Goal: Information Seeking & Learning: Find specific fact

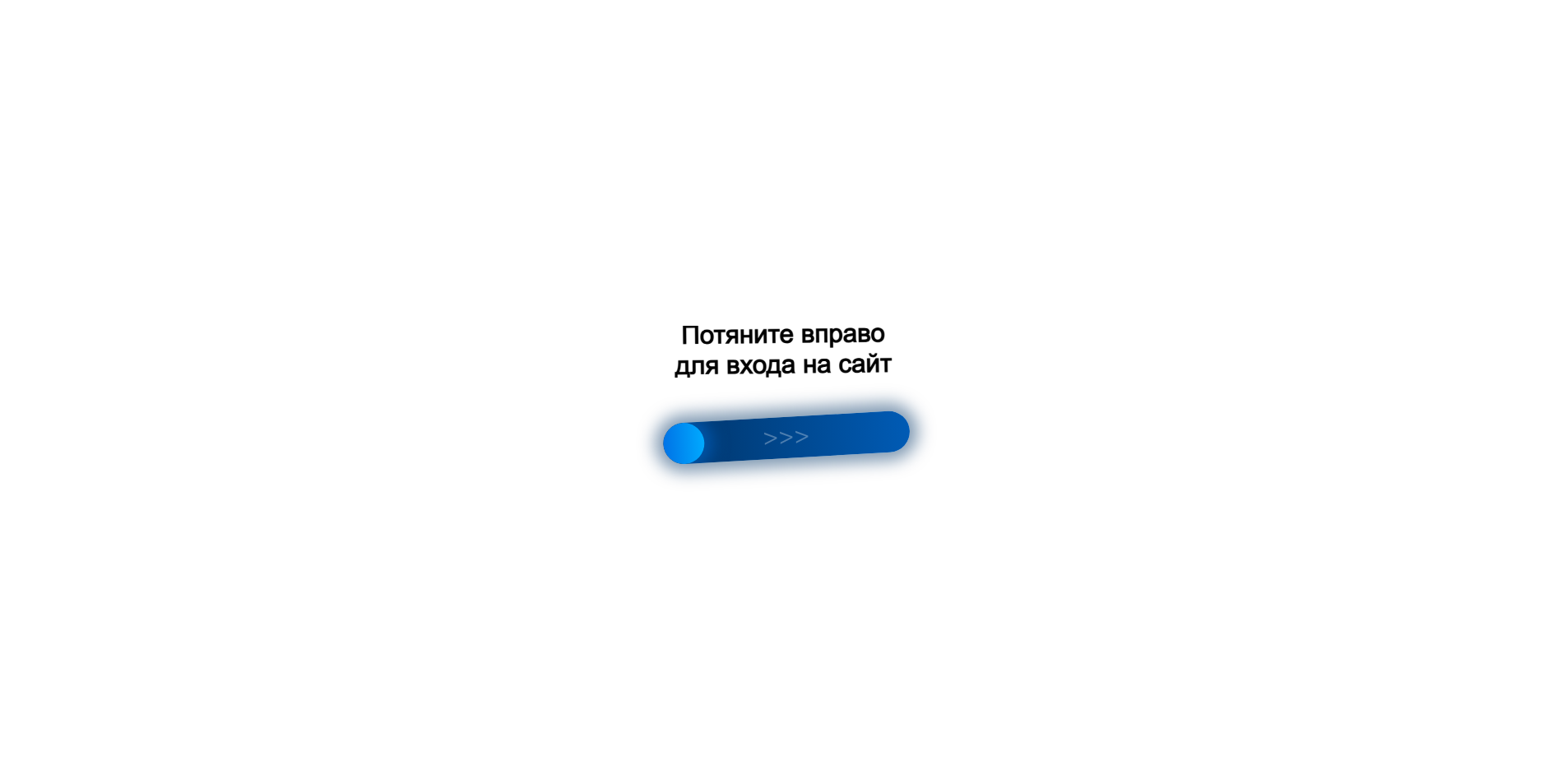
scroll to position [986, 0]
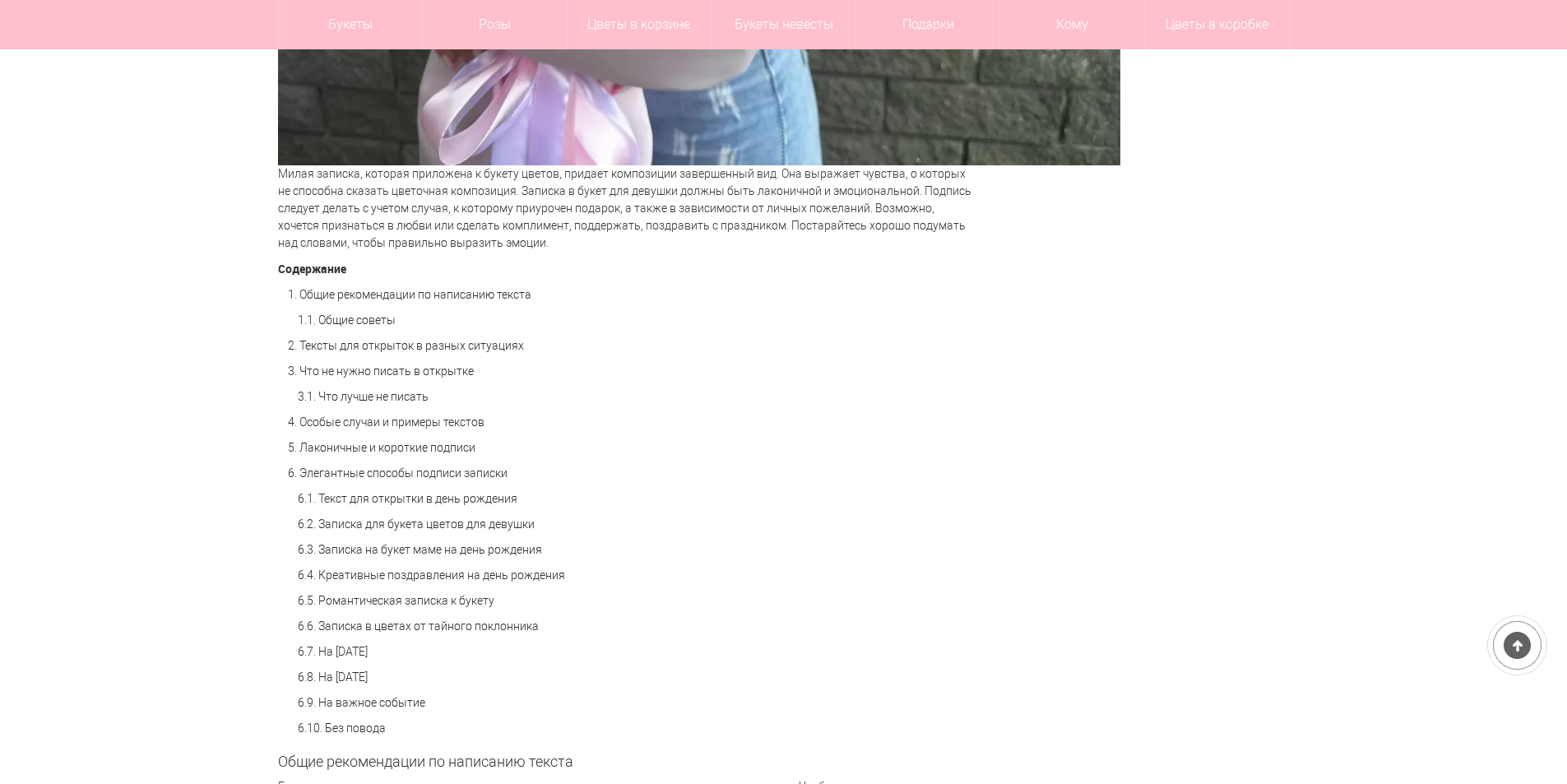
drag, startPoint x: 687, startPoint y: 439, endPoint x: 1330, endPoint y: 378, distance: 645.9
click at [419, 529] on link "6.2. Записка для букета цветов для девушки" at bounding box center [416, 524] width 237 height 13
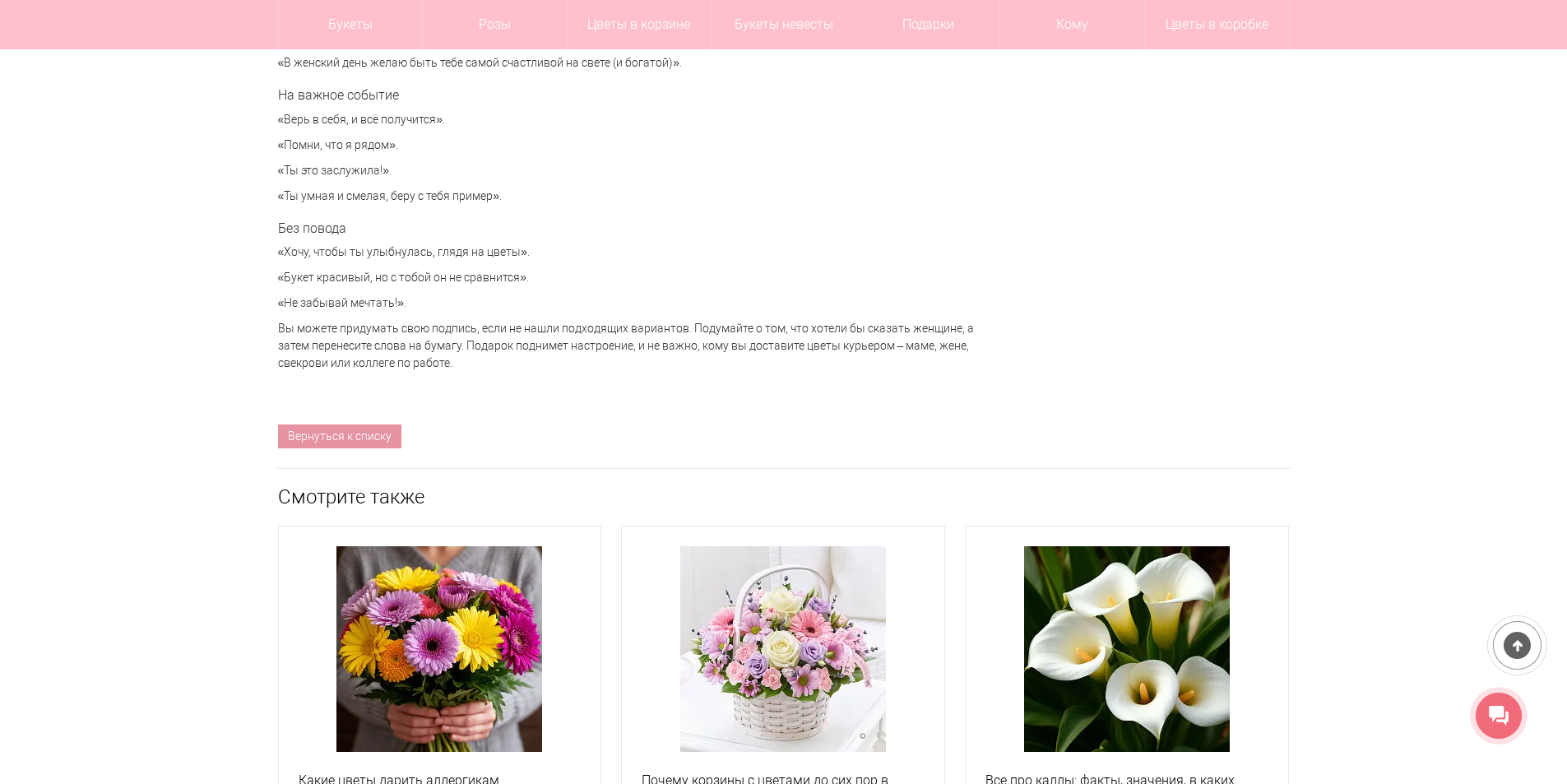
scroll to position [7029, 0]
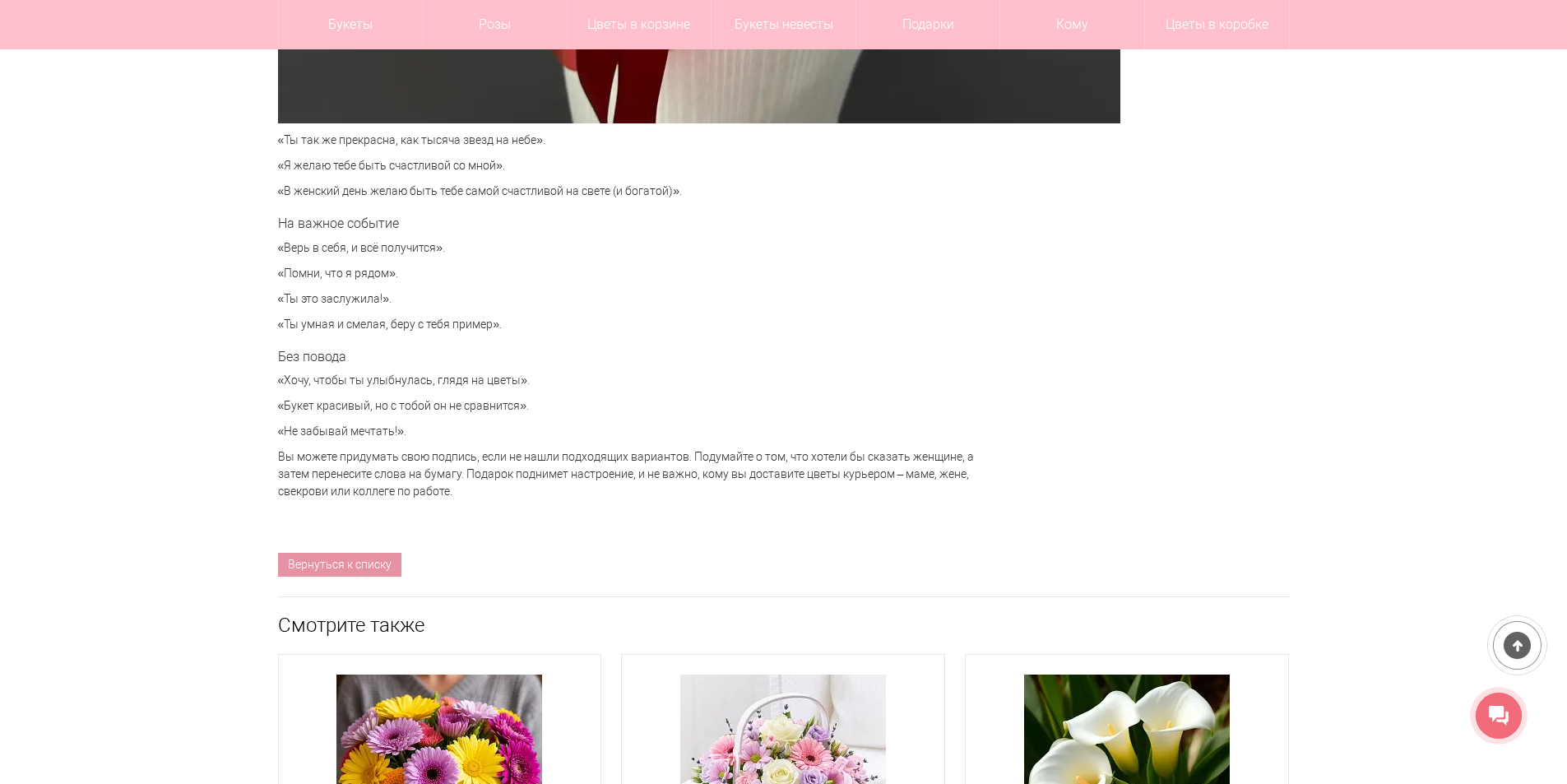
scroll to position [986, 0]
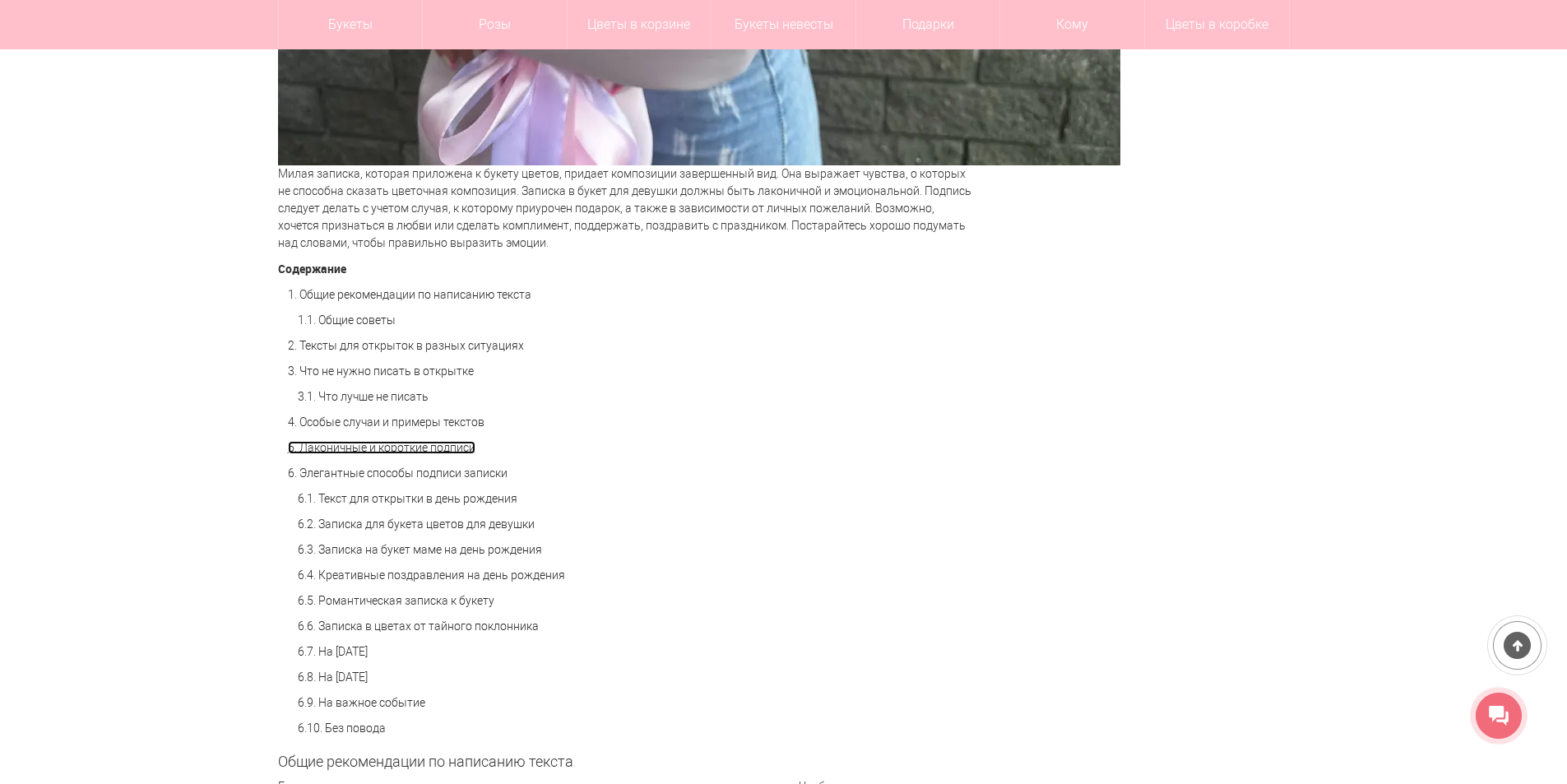
click at [387, 446] on link "5. Лаконичные и короткие подписи" at bounding box center [382, 447] width 188 height 13
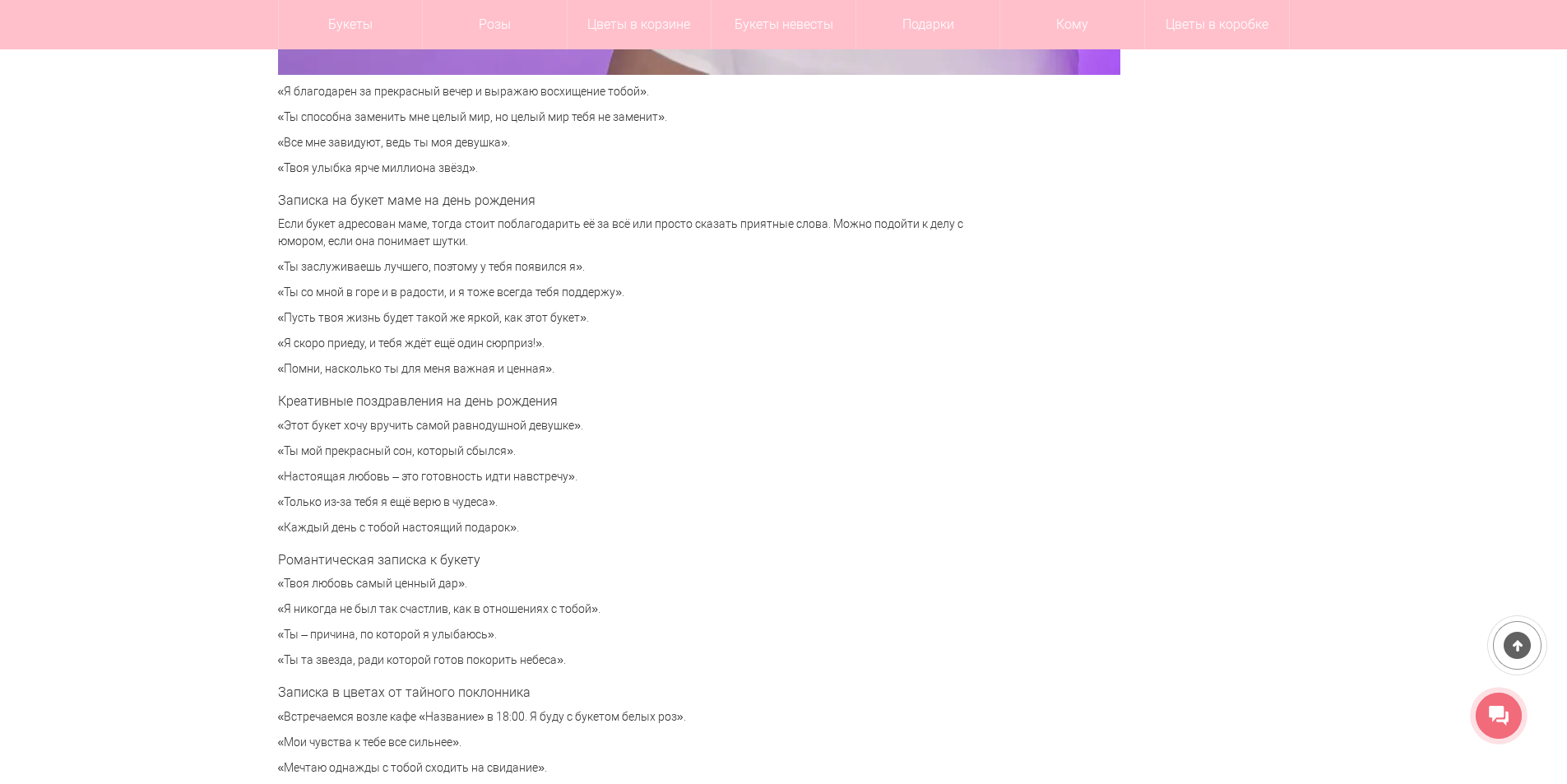
scroll to position [5354, 0]
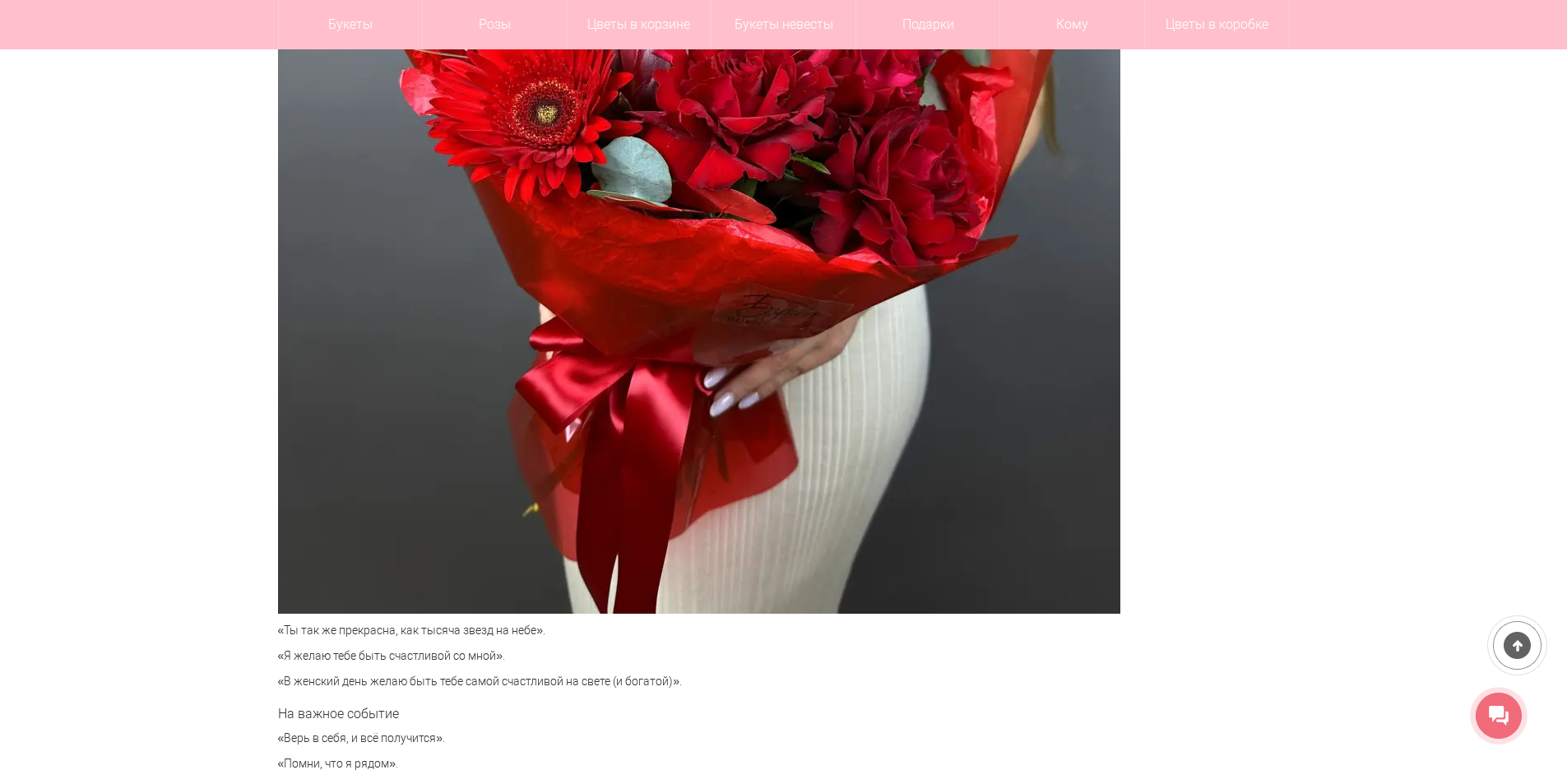
scroll to position [986, 0]
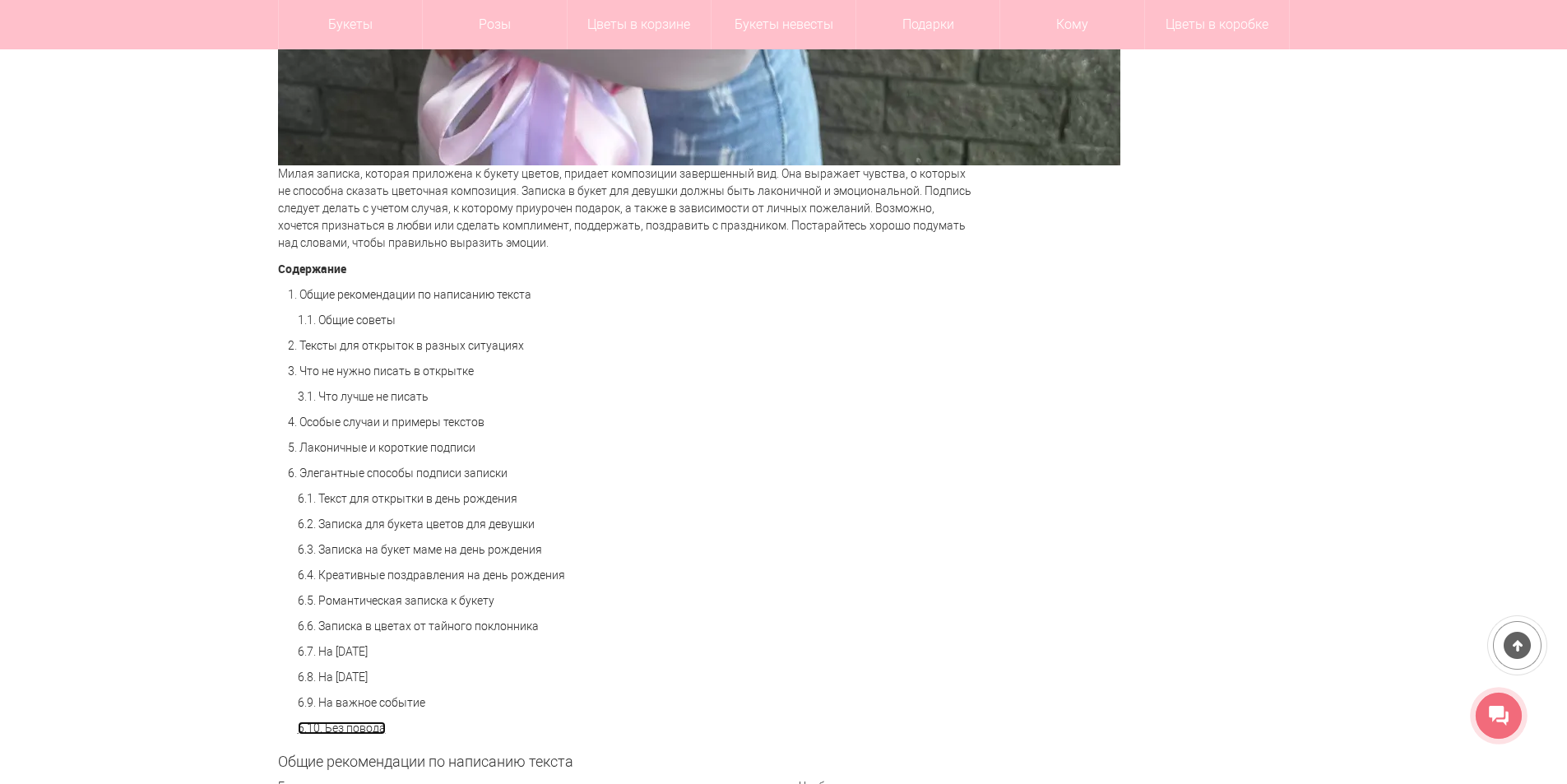
click at [356, 731] on link "6.10. Без повода" at bounding box center [342, 728] width 88 height 13
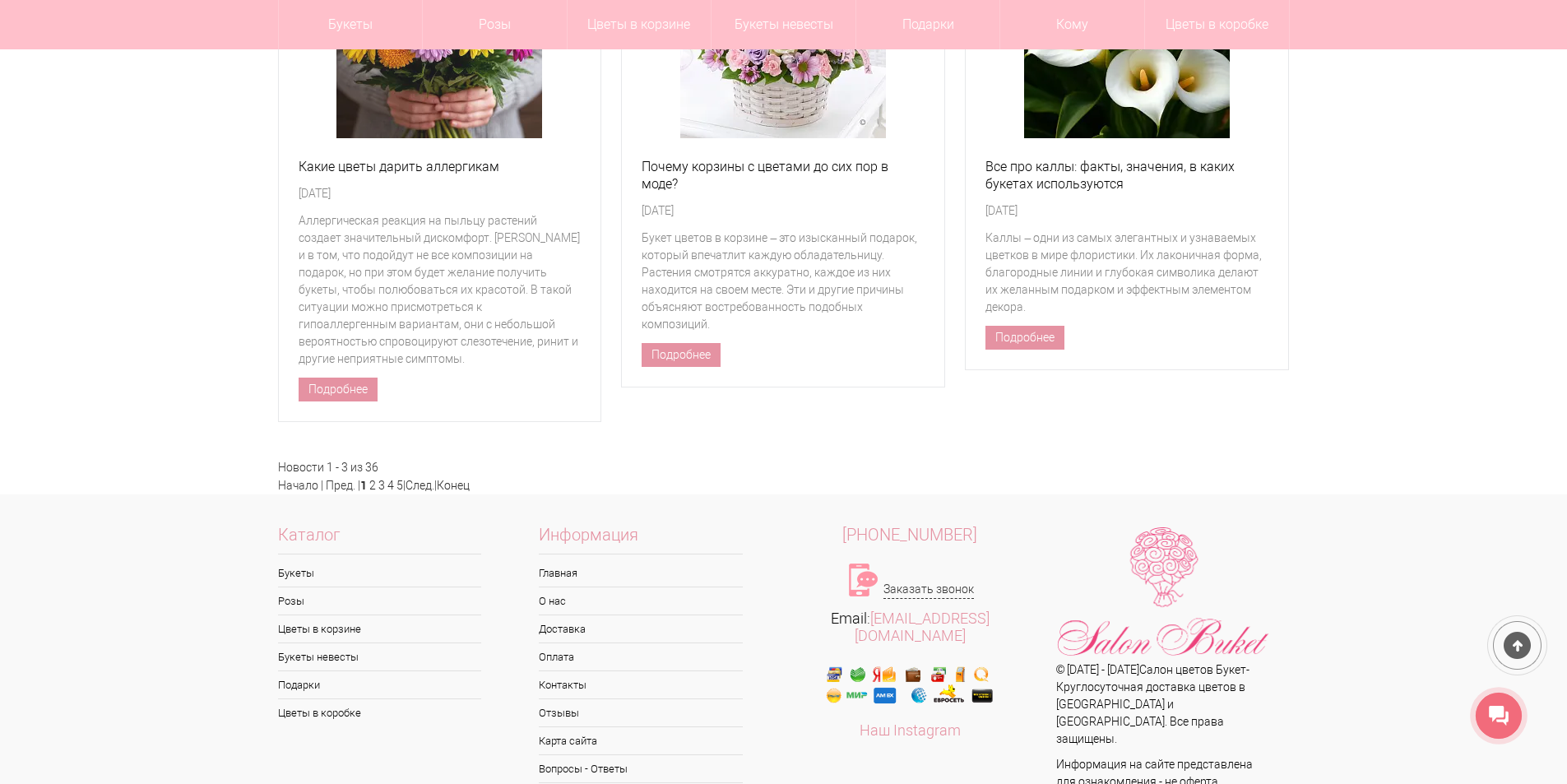
scroll to position [7772, 0]
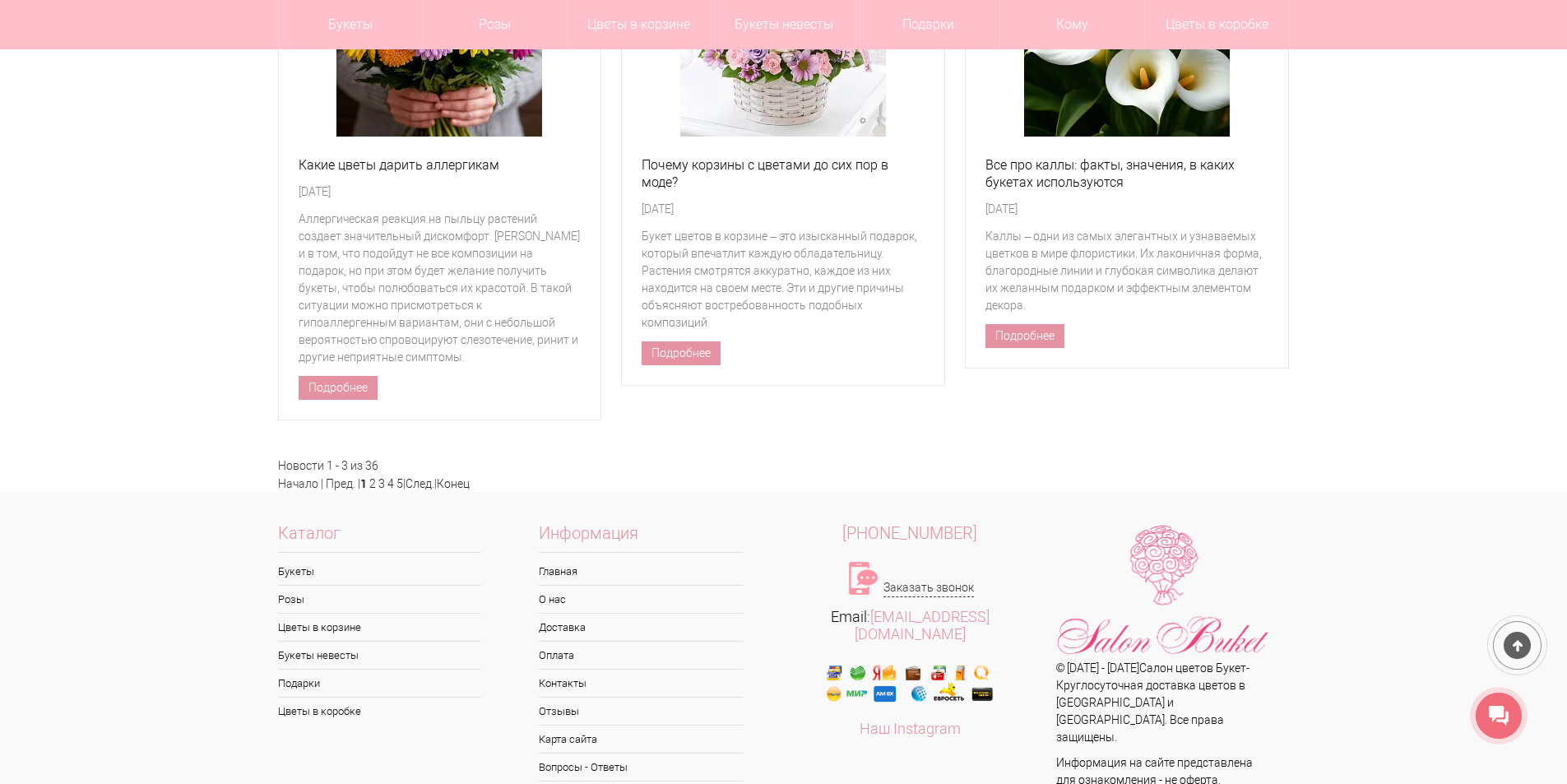
scroll to position [986, 0]
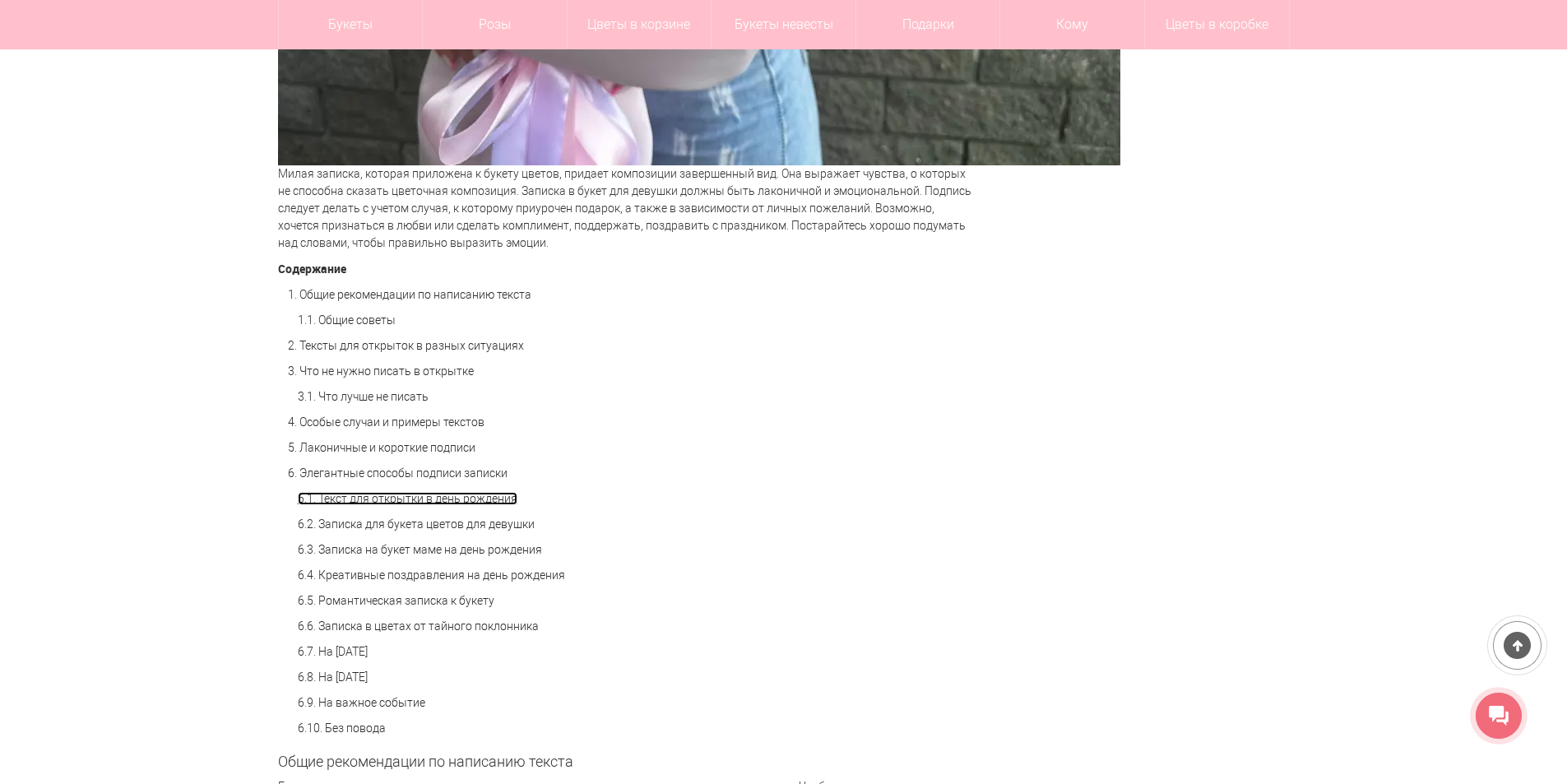
click at [449, 496] on link "6.1. Текст для открытки в день рождения" at bounding box center [408, 499] width 220 height 13
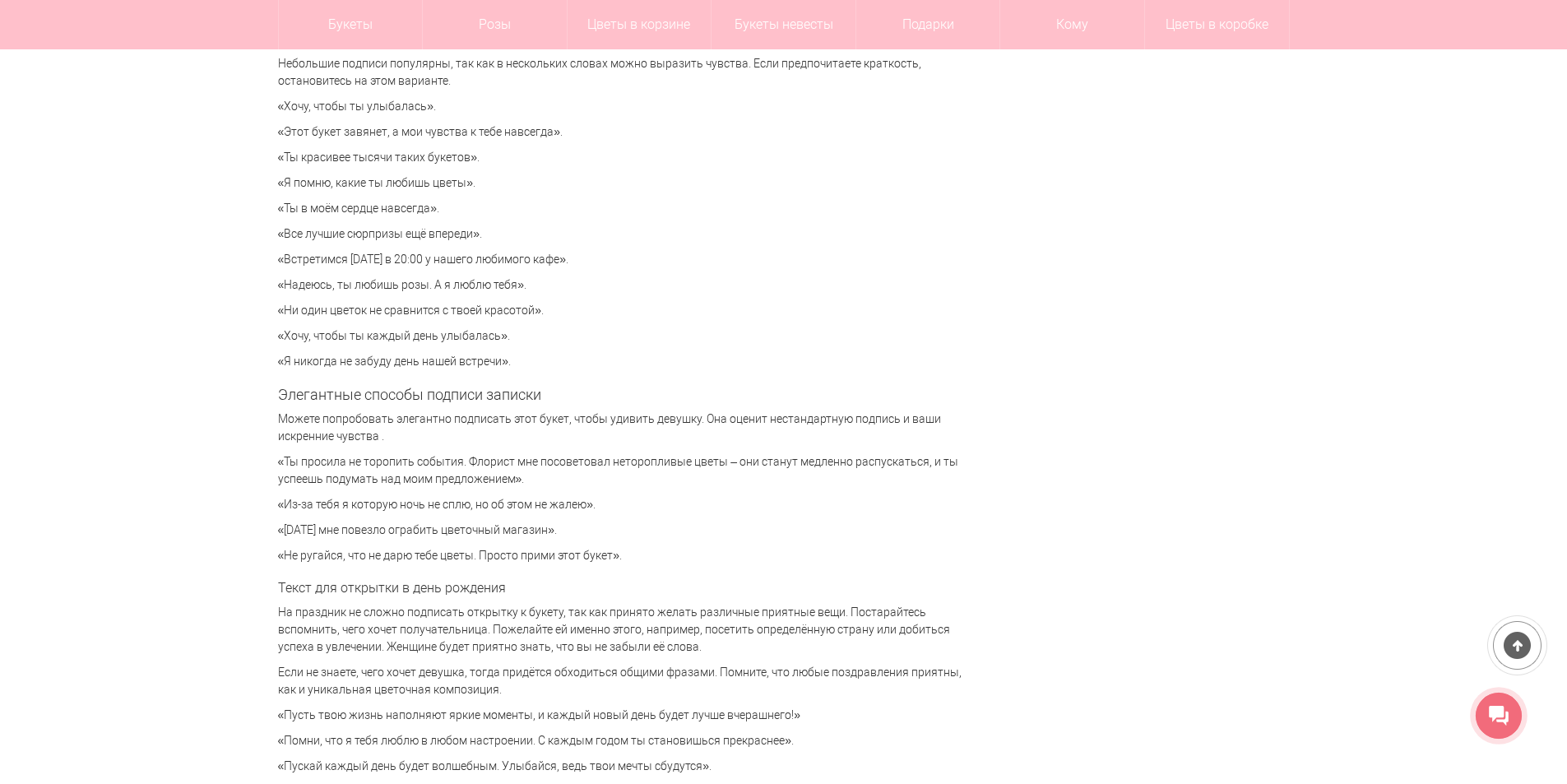
scroll to position [3635, 0]
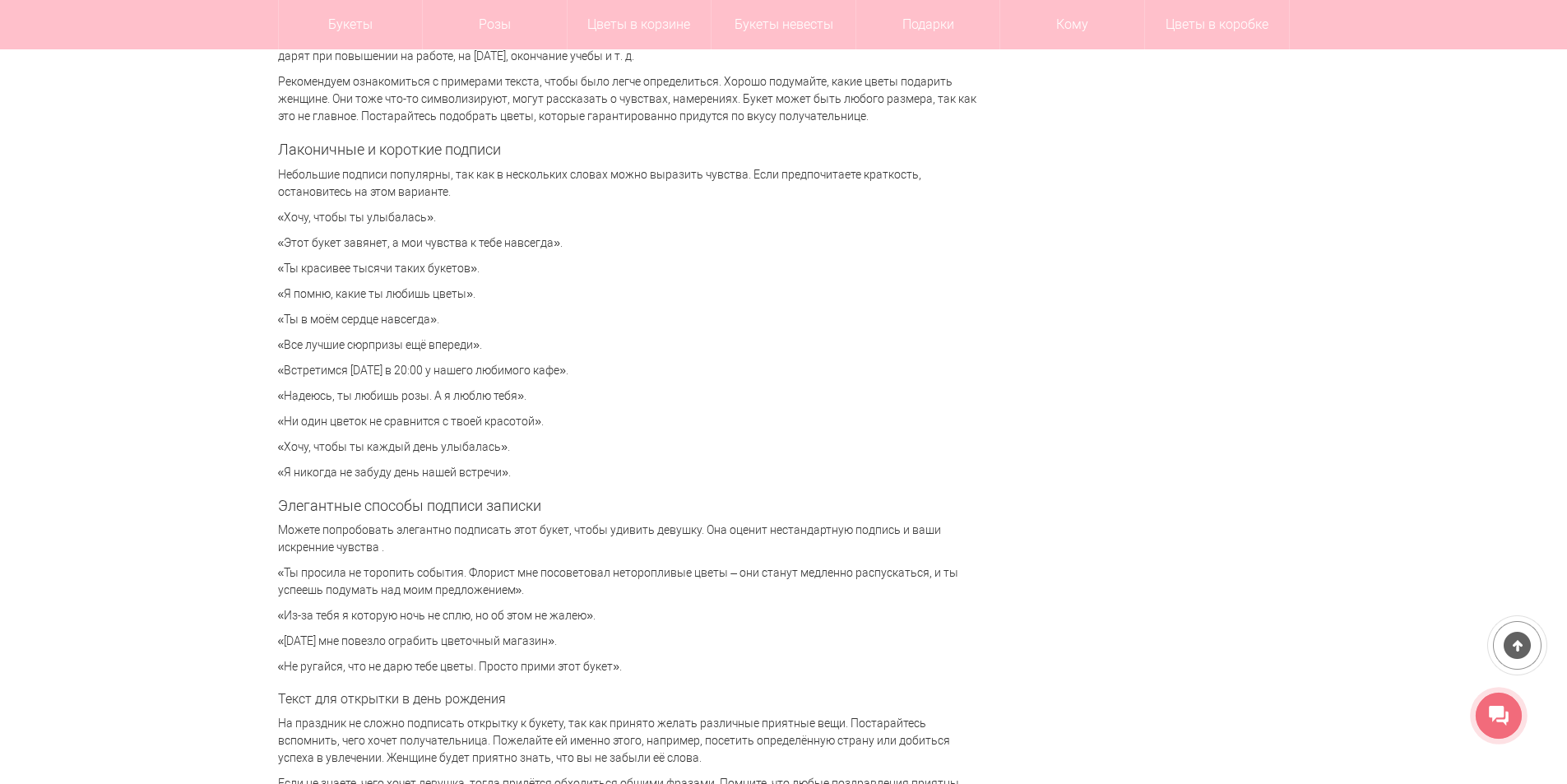
drag, startPoint x: 284, startPoint y: 268, endPoint x: 466, endPoint y: 270, distance: 182.0
click at [466, 270] on p "«Ты красивее тысячи таких букетов»." at bounding box center [627, 268] width 700 height 17
copy p "Ты красивее тысячи таких букетов"
